Goal: Task Accomplishment & Management: Complete application form

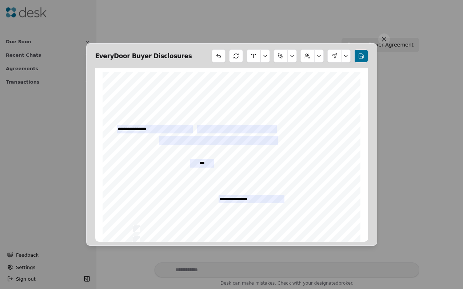
scroll to position [221, 0]
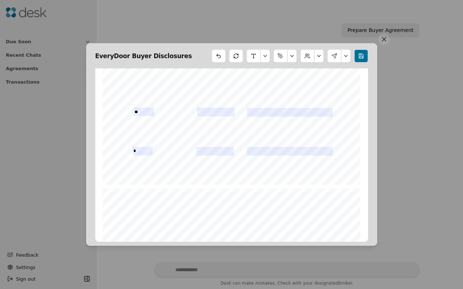
type input "*"
click at [164, 159] on div "Form 41 ©Copyright 2024 Buyer Brokerage Services Agreement Northwest Multiple L…" at bounding box center [232, 18] width 258 height 334
click at [164, 163] on span "_________________________" at bounding box center [150, 164] width 47 height 3
click at [164, 161] on span "mm/dd/yyyy" at bounding box center [162, 161] width 16 height 3
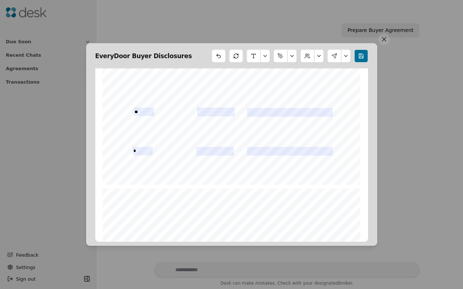
click at [360, 64] on div "EveryDoor Buyer Disclosures Form 41 ©Copyright 2024 Buyer Brokerage Services Ag…" at bounding box center [231, 144] width 291 height 203
click at [385, 39] on button at bounding box center [384, 39] width 12 height 12
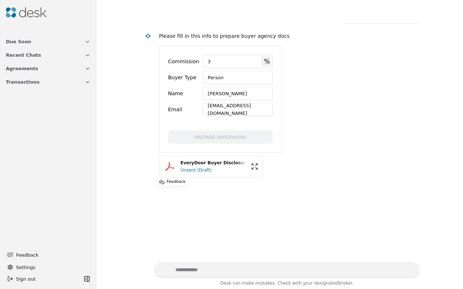
scroll to position [39, 0]
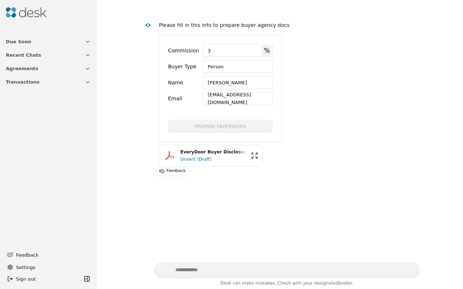
click at [235, 100] on div "[EMAIL_ADDRESS][DOMAIN_NAME]" at bounding box center [238, 98] width 70 height 13
click at [217, 158] on div "Unsent (Draft)" at bounding box center [213, 159] width 66 height 7
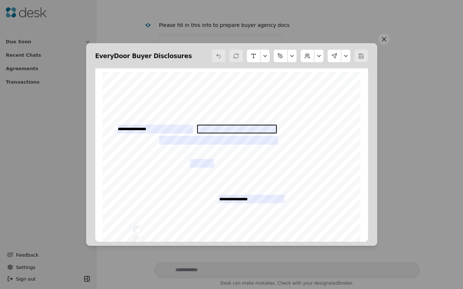
scroll to position [4, 0]
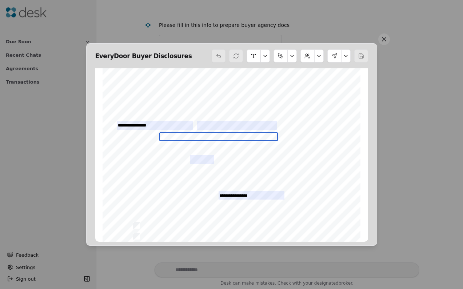
click at [205, 137] on input "text" at bounding box center [218, 136] width 119 height 8
click at [201, 138] on input "text" at bounding box center [218, 136] width 119 height 8
type input "**********"
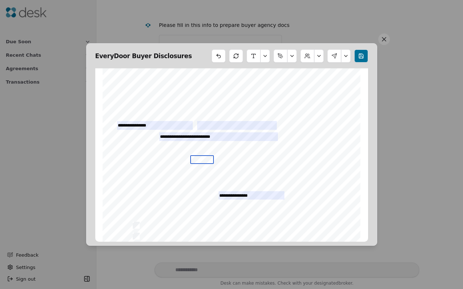
click at [200, 159] on input "text" at bounding box center [202, 159] width 24 height 8
type input "**"
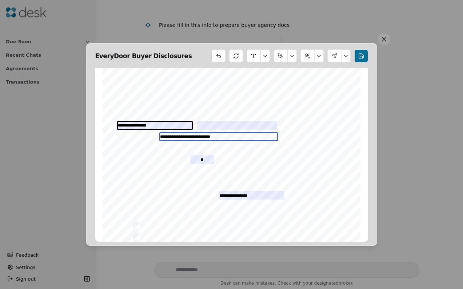
drag, startPoint x: 225, startPoint y: 135, endPoint x: 148, endPoint y: 122, distance: 78.1
click at [148, 122] on div "**********" at bounding box center [232, 235] width 258 height 334
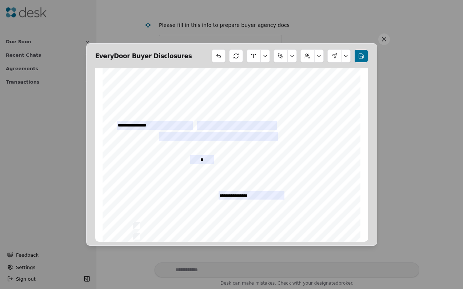
click at [239, 168] on span "Firm as indicated on the purchase and sale agreement, the Term shall automatica…" at bounding box center [231, 169] width 212 height 4
click at [199, 161] on input "**" at bounding box center [202, 159] width 24 height 8
type input "***"
click at [192, 191] on div "Form 41 ©Copyright 2024 Buyer Brokerage Services Agreement Northwest Multiple L…" at bounding box center [232, 235] width 258 height 334
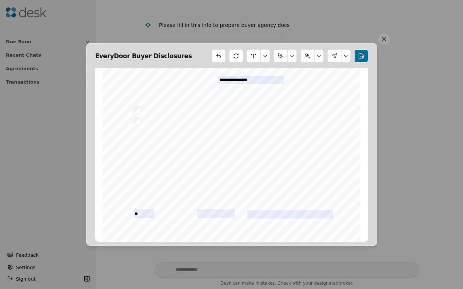
scroll to position [136, 0]
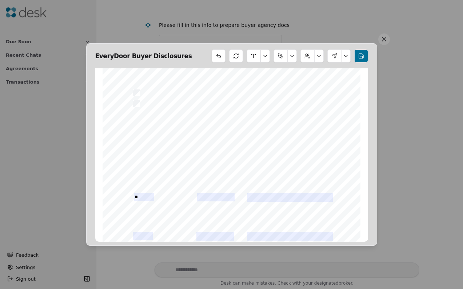
click at [272, 148] on span "_________________________" at bounding box center [258, 146] width 47 height 3
click at [267, 143] on span "mm/dd/yyyy" at bounding box center [272, 141] width 16 height 3
click at [275, 138] on span "detriment of the seller and further limits [PERSON_NAME]’s representation of [P…" at bounding box center [223, 137] width 181 height 4
click at [275, 141] on span "mm/dd/yyyy" at bounding box center [272, 141] width 16 height 3
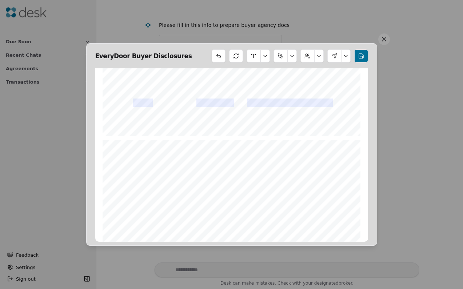
scroll to position [235, 0]
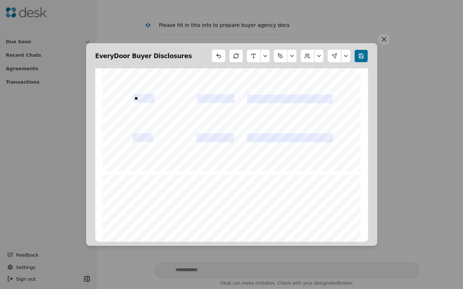
click at [163, 144] on div "Form 41 ©Copyright 2024 Buyer Brokerage Services Agreement Northwest Multiple L…" at bounding box center [232, 4] width 258 height 334
click at [163, 148] on span "mm/dd/yyyy" at bounding box center [162, 147] width 16 height 3
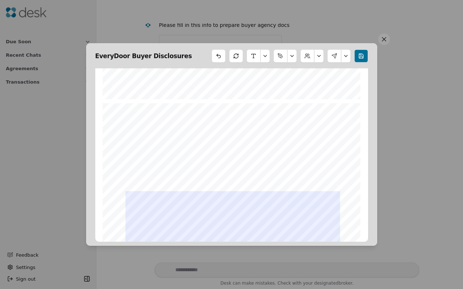
scroll to position [645, 0]
click at [356, 62] on button at bounding box center [361, 55] width 14 height 13
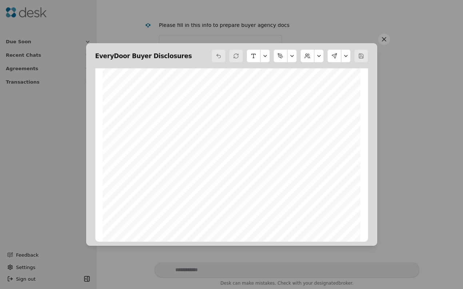
scroll to position [552, 0]
click at [160, 167] on span "mm/dd/yyyy" at bounding box center [162, 168] width 16 height 3
click at [334, 56] on button at bounding box center [334, 55] width 14 height 13
click at [312, 89] on div "Send Signing" at bounding box center [323, 87] width 49 height 13
click at [319, 89] on div "Send Signing" at bounding box center [323, 87] width 49 height 13
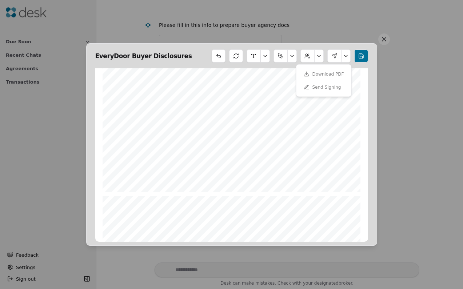
click at [310, 89] on div "Send Signing" at bounding box center [323, 87] width 49 height 13
click at [233, 168] on div "Form 41 ©Copyright 2024 Buyer Brokerage Services Agreement Northwest Multiple L…" at bounding box center [232, 25] width 258 height 334
click at [203, 168] on div "Form 41 ©Copyright 2024 Buyer Brokerage Services Agreement Northwest Multiple L…" at bounding box center [232, 25] width 258 height 334
click at [165, 169] on span "mm/dd/yyyy" at bounding box center [162, 168] width 16 height 3
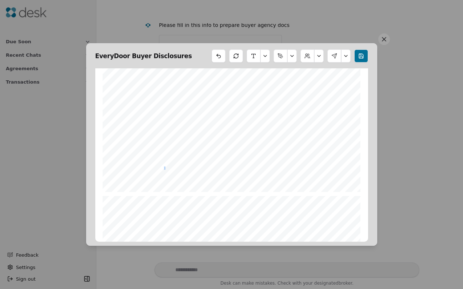
click at [165, 169] on span "mm/dd/yyyy" at bounding box center [162, 168] width 16 height 3
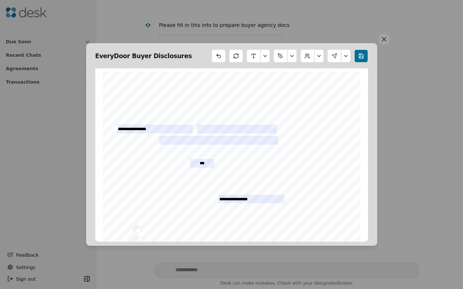
scroll to position [0, 0]
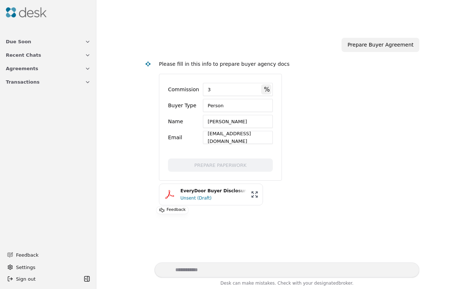
click at [35, 38] on button "Due Soon" at bounding box center [47, 41] width 93 height 13
click at [33, 89] on span "Recent Chats" at bounding box center [23, 92] width 35 height 8
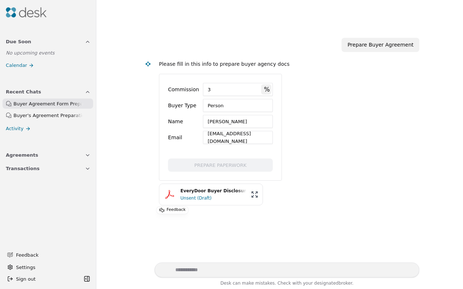
click at [60, 117] on div "Buyer's Agreement Preparation" at bounding box center [47, 116] width 69 height 8
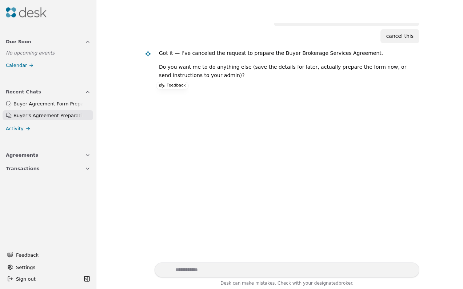
scroll to position [63, 0]
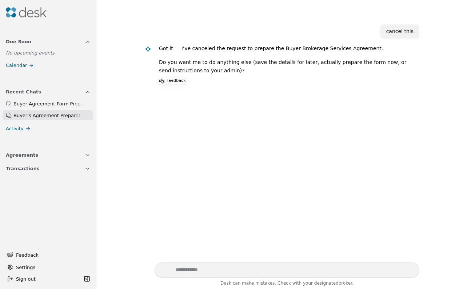
click at [397, 34] on div "cancel this" at bounding box center [399, 31] width 39 height 14
click at [396, 30] on div "cancel this" at bounding box center [399, 31] width 27 height 8
click at [45, 104] on div "Buyer Agreement Form Preparation" at bounding box center [47, 104] width 69 height 8
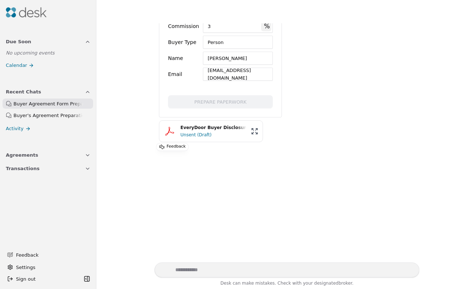
scroll to position [4, 0]
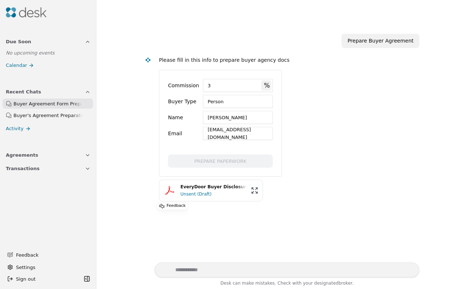
click at [393, 43] on div "Prepare Buyer Agreement" at bounding box center [380, 41] width 66 height 8
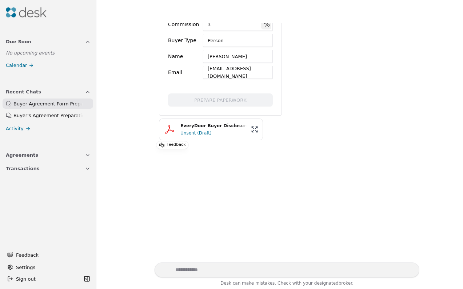
scroll to position [77, 0]
